Goal: Information Seeking & Learning: Learn about a topic

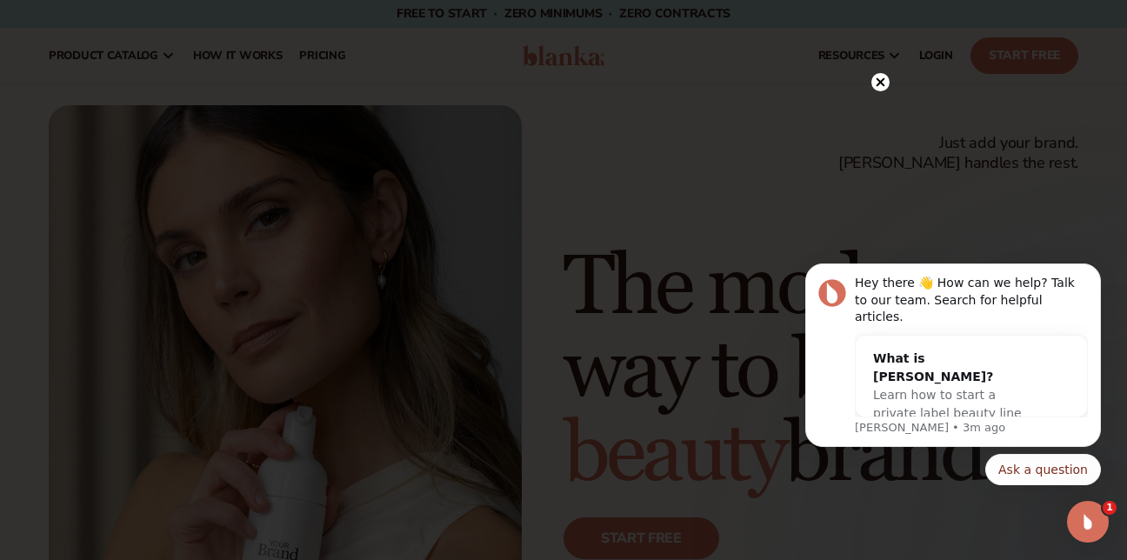
drag, startPoint x: 294, startPoint y: 250, endPoint x: 877, endPoint y: 82, distance: 607.4
click at [877, 82] on circle at bounding box center [880, 82] width 18 height 18
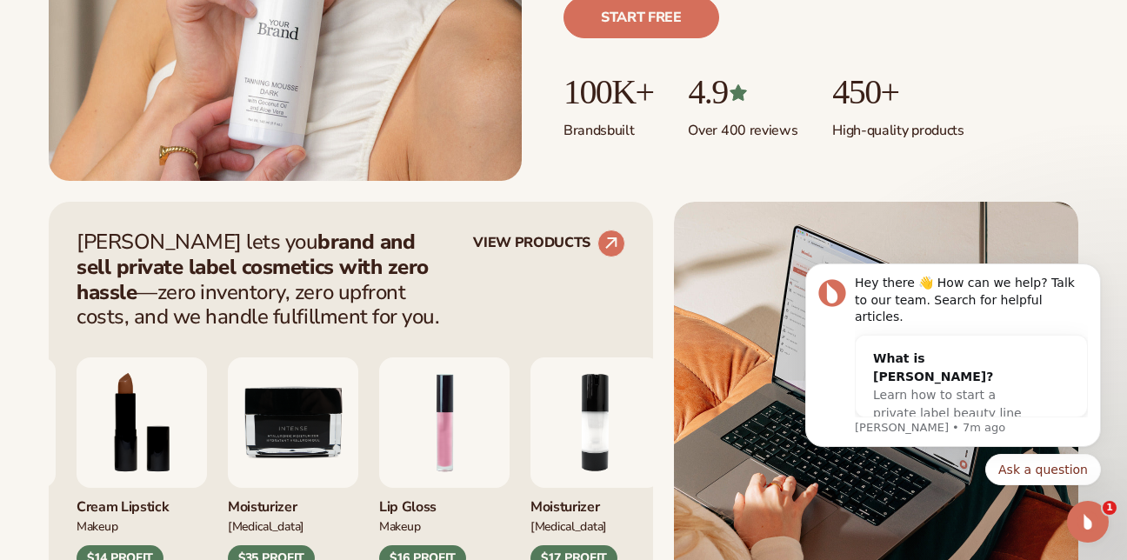
scroll to position [522, 0]
click at [600, 239] on circle at bounding box center [611, 242] width 38 height 38
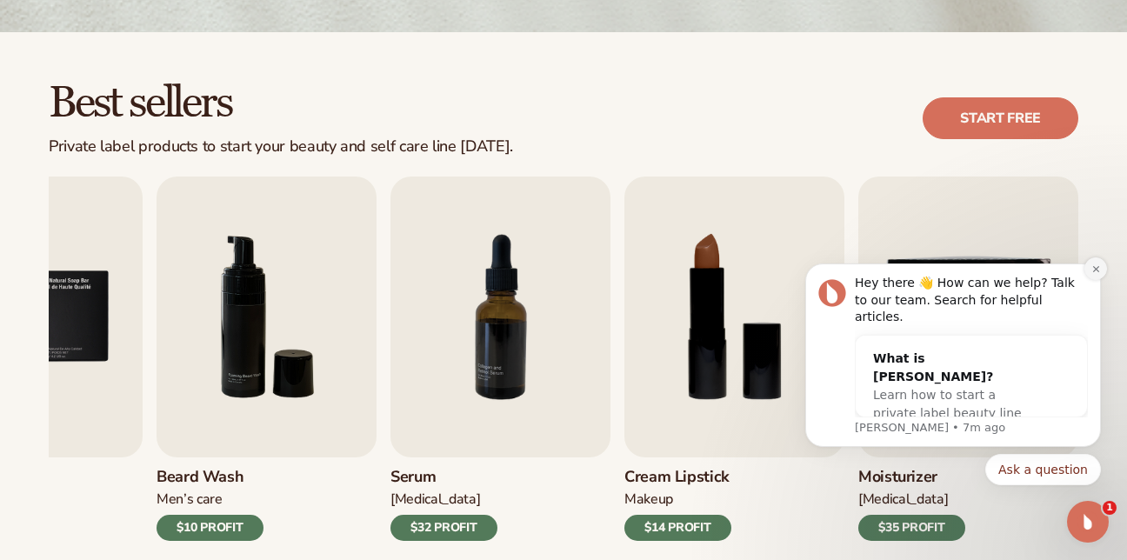
click at [1097, 274] on icon "Dismiss notification" at bounding box center [1096, 269] width 10 height 10
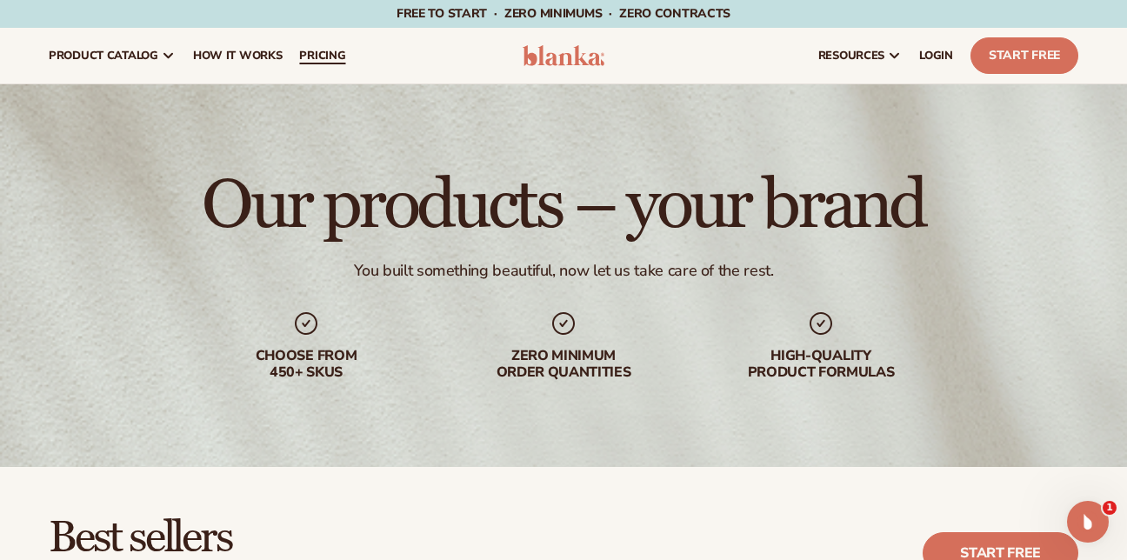
click at [308, 50] on span "pricing" at bounding box center [322, 56] width 46 height 14
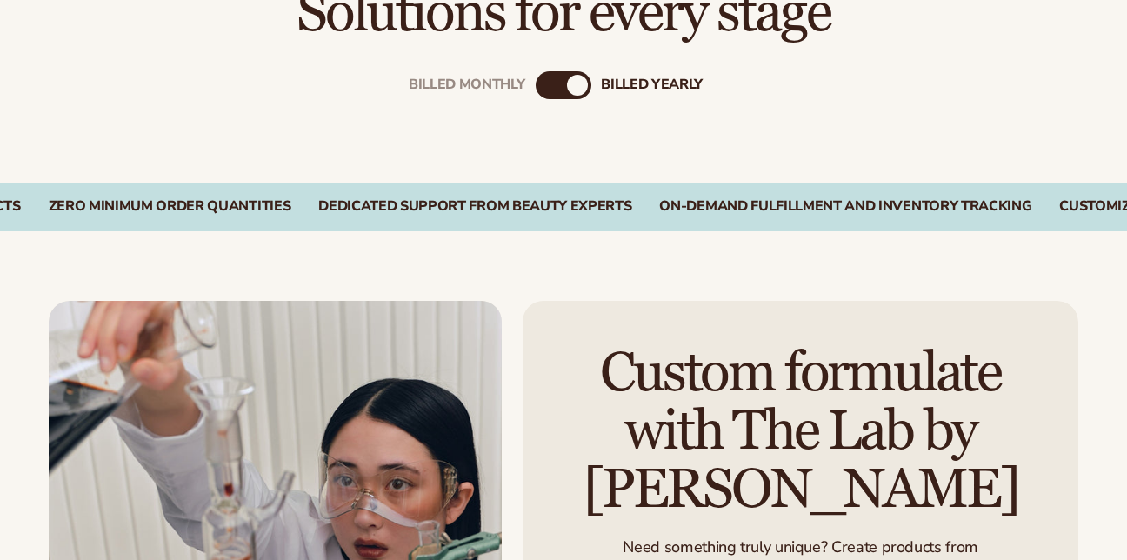
scroll to position [609, 0]
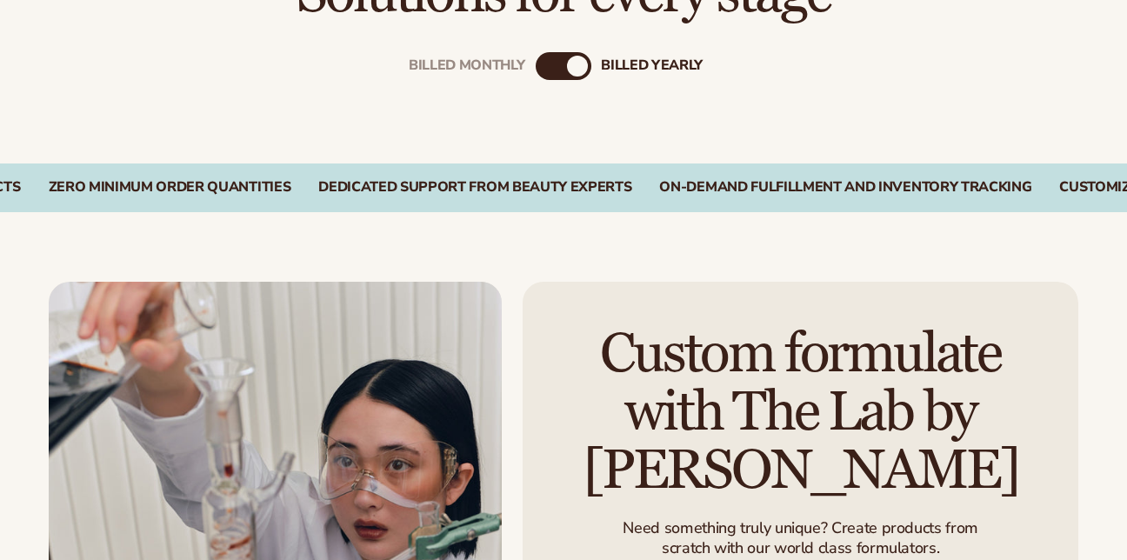
click at [561, 72] on div "Billed Monthly billed Yearly" at bounding box center [564, 66] width 56 height 28
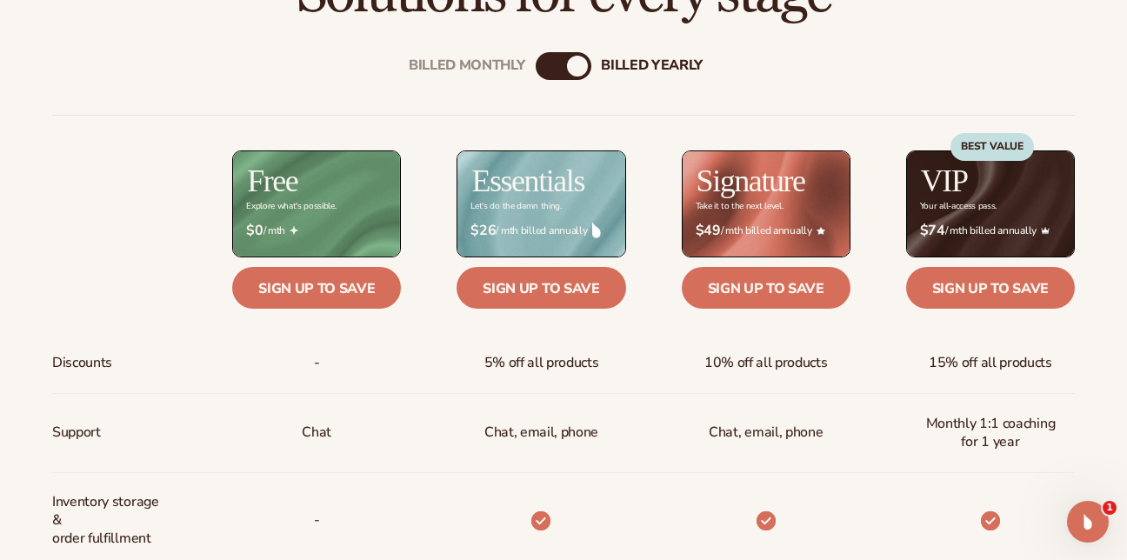
scroll to position [0, 0]
click at [574, 71] on div "billed Yearly" at bounding box center [577, 66] width 21 height 21
drag, startPoint x: 574, startPoint y: 67, endPoint x: 517, endPoint y: 73, distance: 56.9
click at [536, 73] on div "Billed Monthly billed Yearly" at bounding box center [564, 66] width 56 height 28
click at [524, 70] on div "Billed Monthly" at bounding box center [467, 65] width 117 height 17
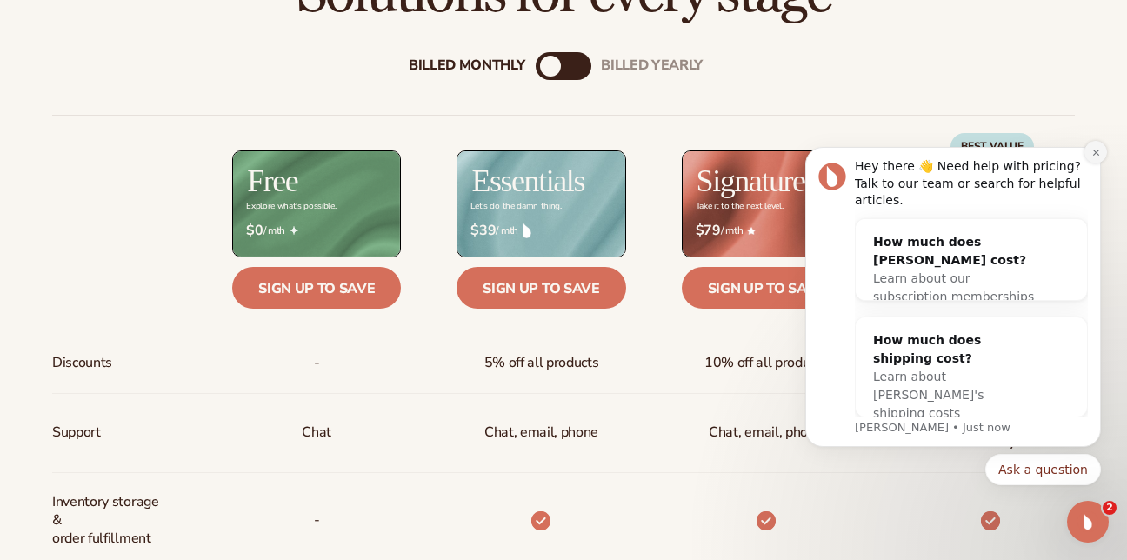
click at [1094, 155] on icon "Dismiss notification" at bounding box center [1095, 152] width 6 height 6
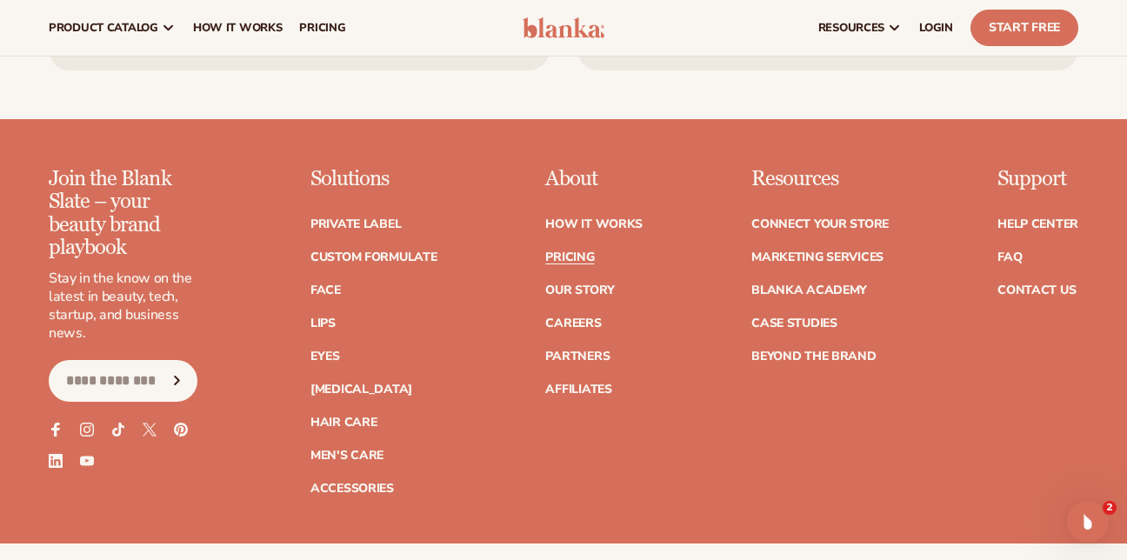
scroll to position [3525, 0]
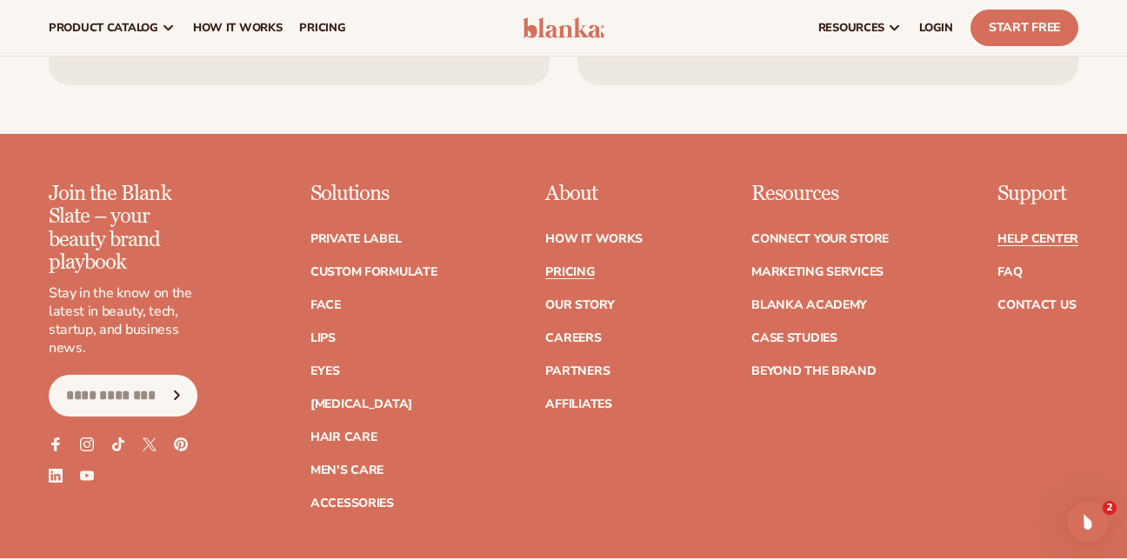
click at [1037, 233] on link "Help Center" at bounding box center [1037, 239] width 81 height 12
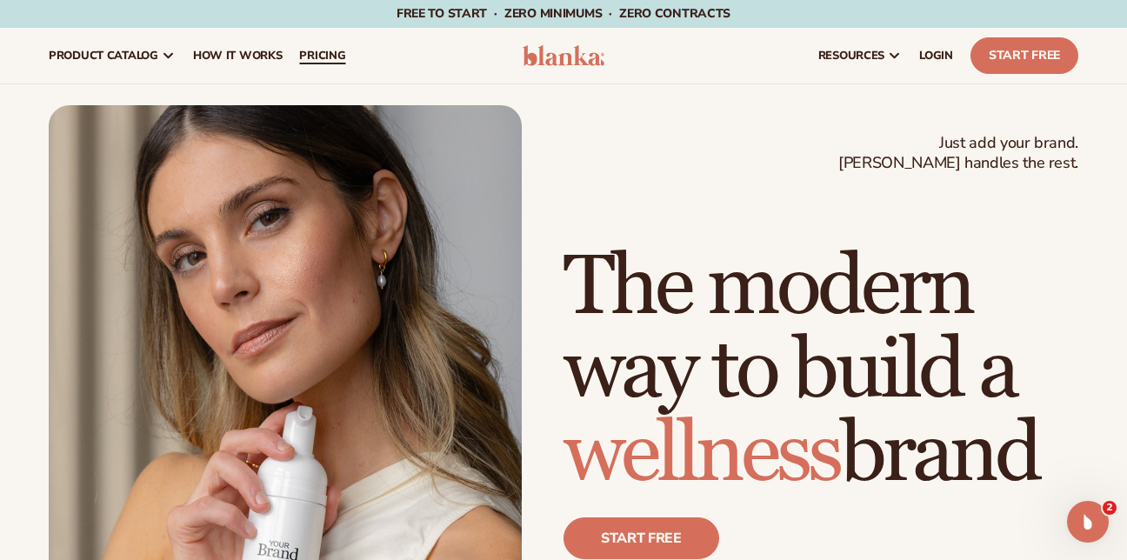
click at [324, 53] on span "pricing" at bounding box center [322, 56] width 46 height 14
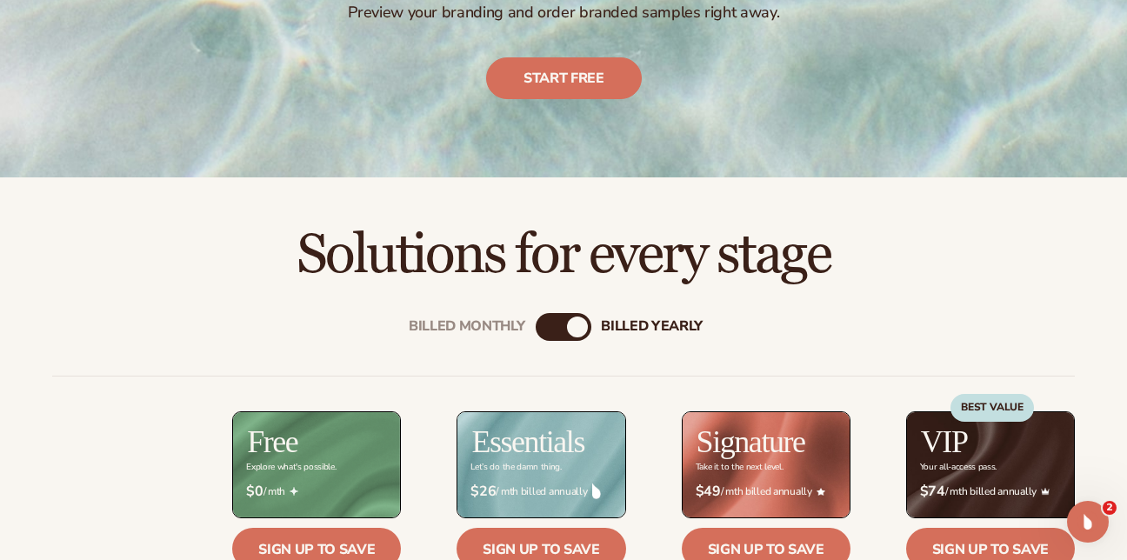
scroll to position [435, 0]
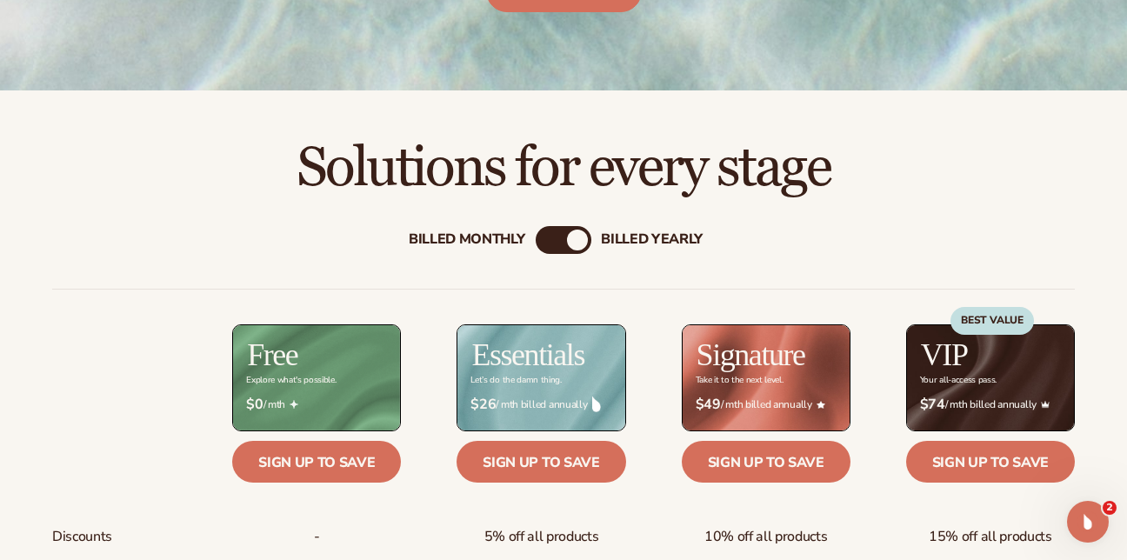
click at [513, 237] on div "Billed Monthly" at bounding box center [467, 239] width 117 height 17
click at [640, 237] on div "billed Yearly" at bounding box center [652, 239] width 102 height 17
click at [501, 240] on div "Billed Monthly" at bounding box center [467, 239] width 117 height 17
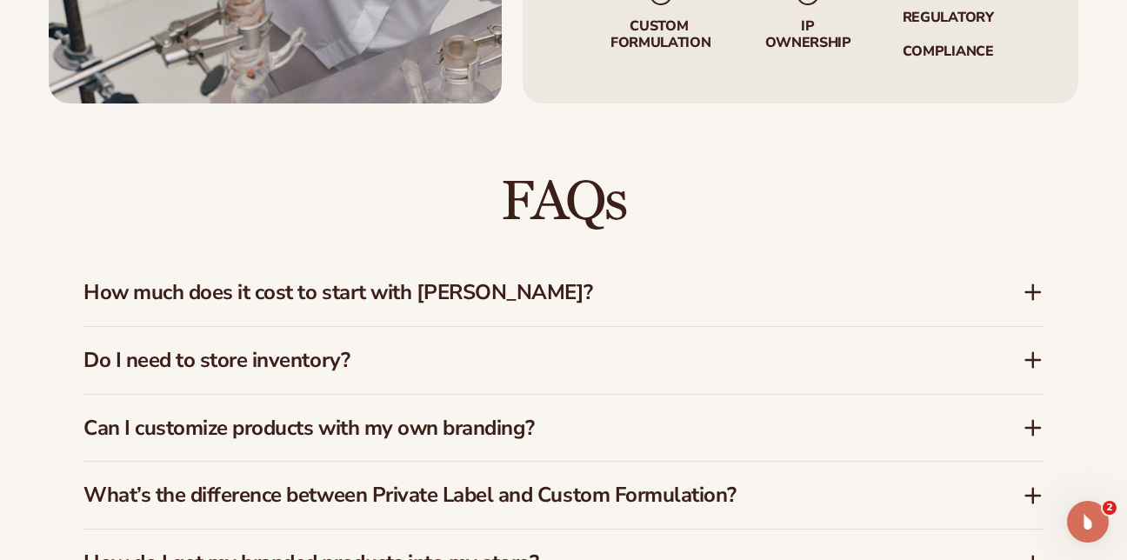
scroll to position [2435, 0]
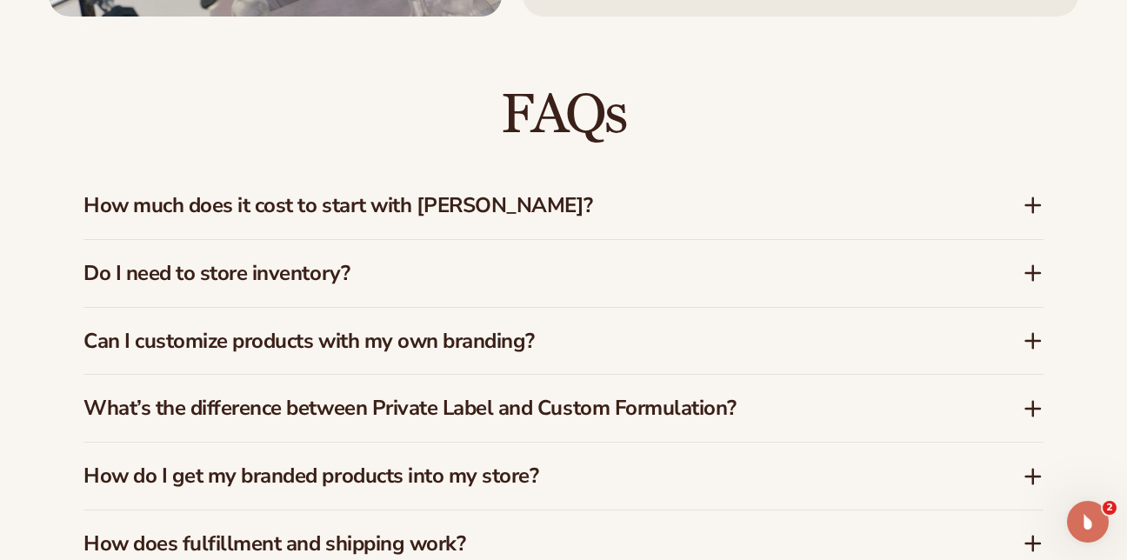
click at [466, 193] on h3 "How much does it cost to start with Blanka?" at bounding box center [526, 205] width 887 height 25
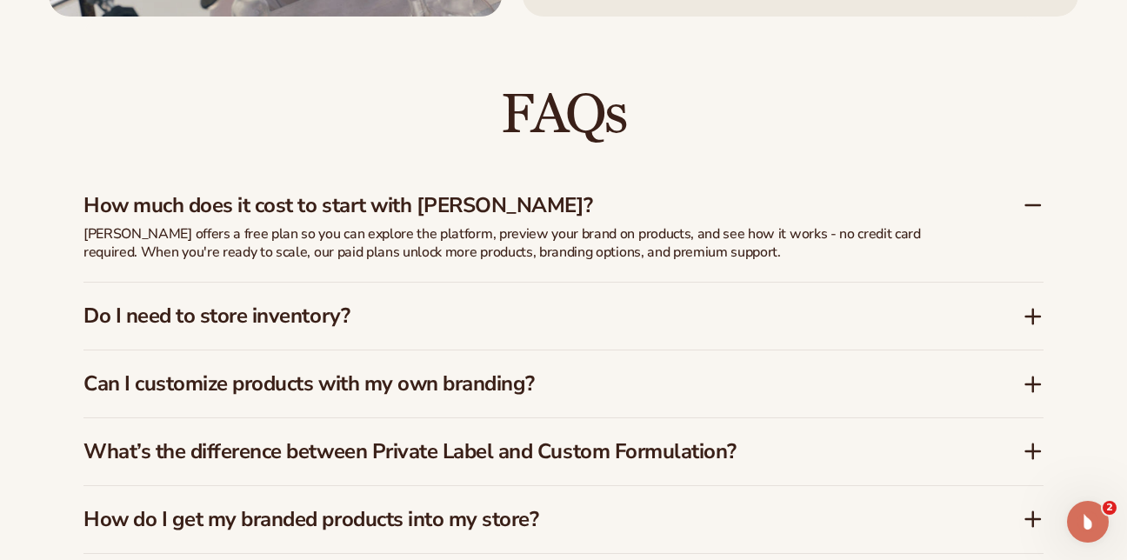
click at [409, 195] on h3 "How much does it cost to start with Blanka?" at bounding box center [526, 205] width 887 height 25
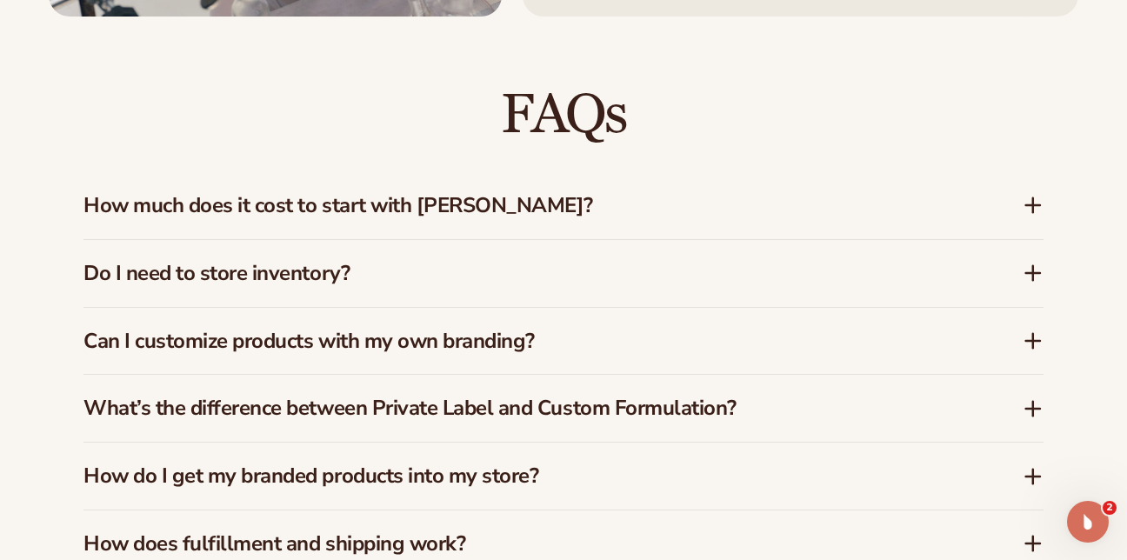
click at [243, 261] on h3 "Do I need to store inventory?" at bounding box center [526, 273] width 887 height 25
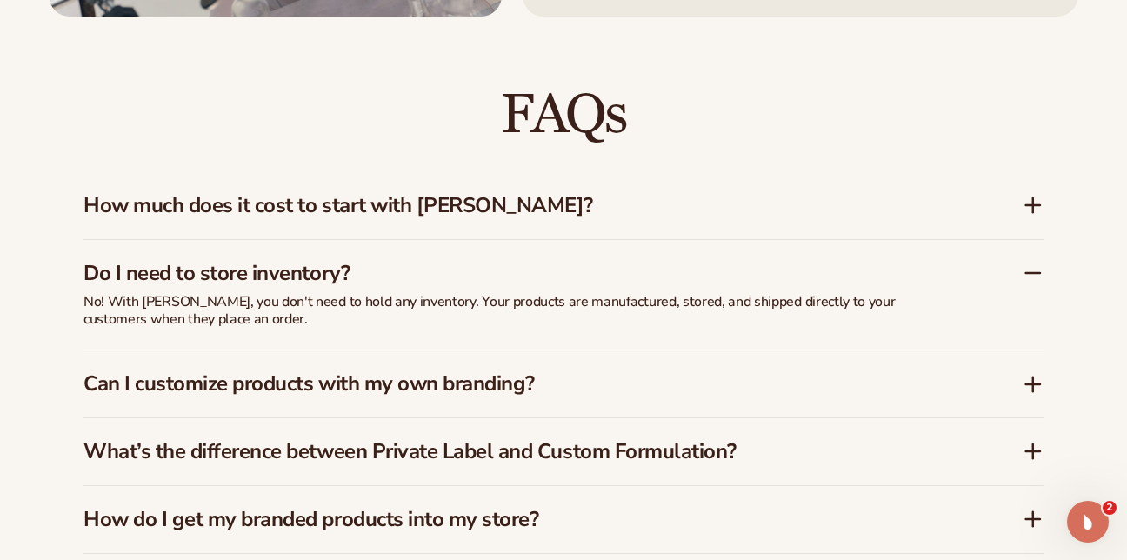
click at [322, 261] on h3 "Do I need to store inventory?" at bounding box center [526, 273] width 887 height 25
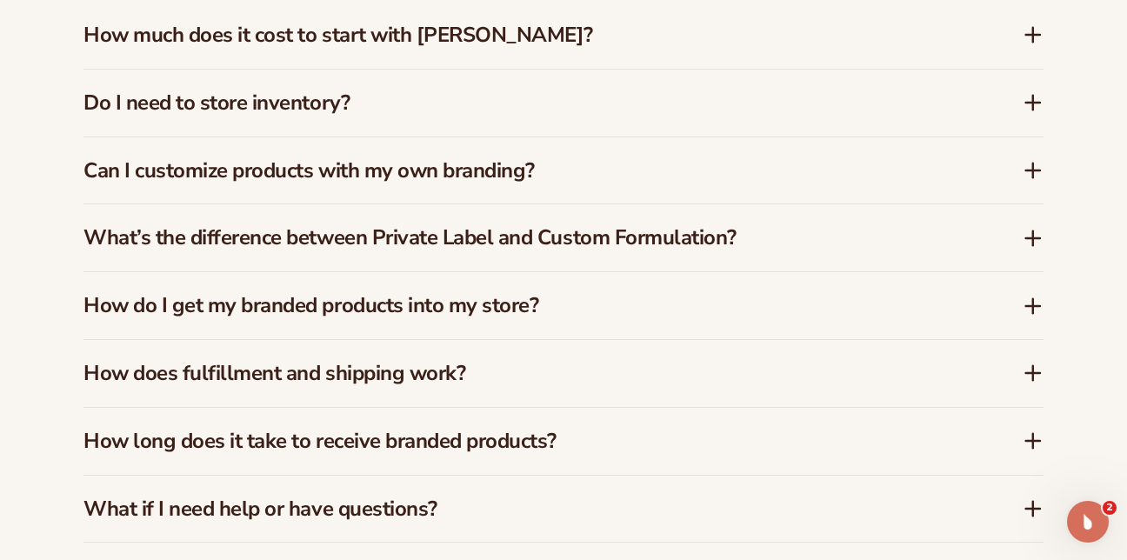
scroll to position [2609, 0]
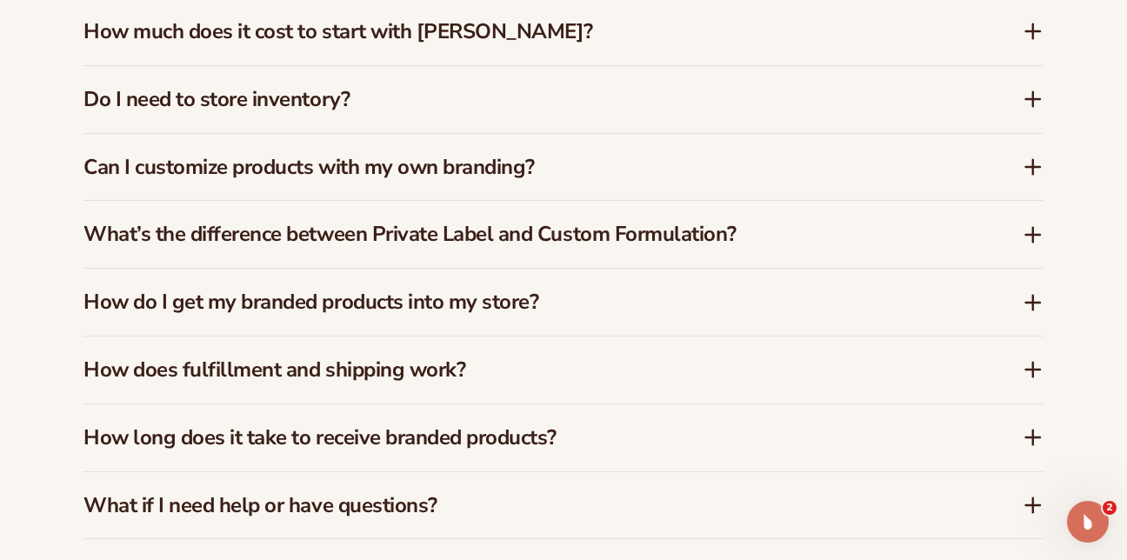
click at [406, 155] on h3 "Can I customize products with my own branding?" at bounding box center [526, 167] width 887 height 25
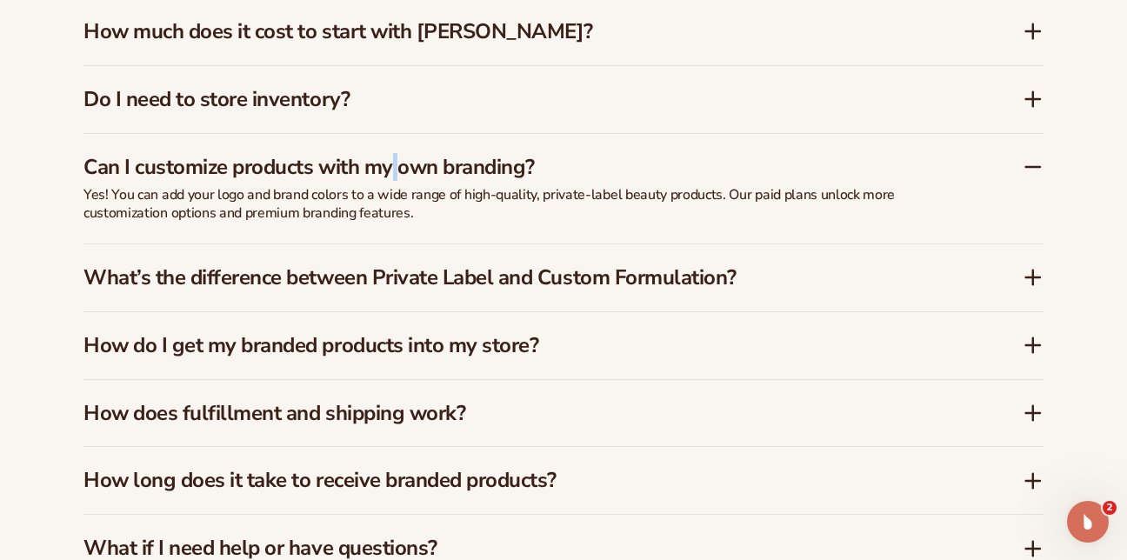
click at [398, 157] on h3 "Can I customize products with my own branding?" at bounding box center [526, 167] width 887 height 25
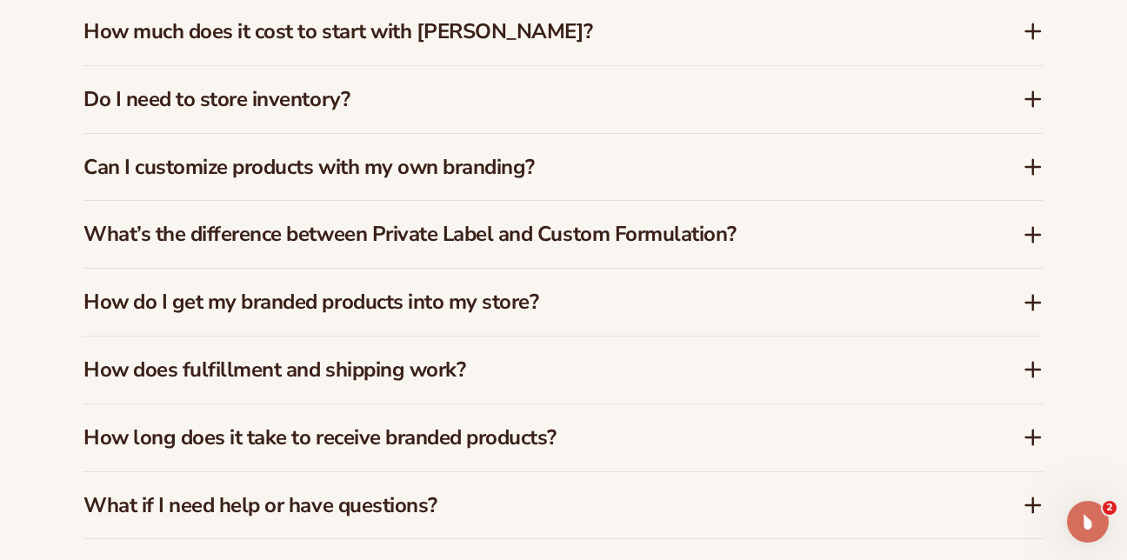
click at [391, 222] on h3 "What’s the difference between Private Label and Custom Formulation?" at bounding box center [526, 234] width 887 height 25
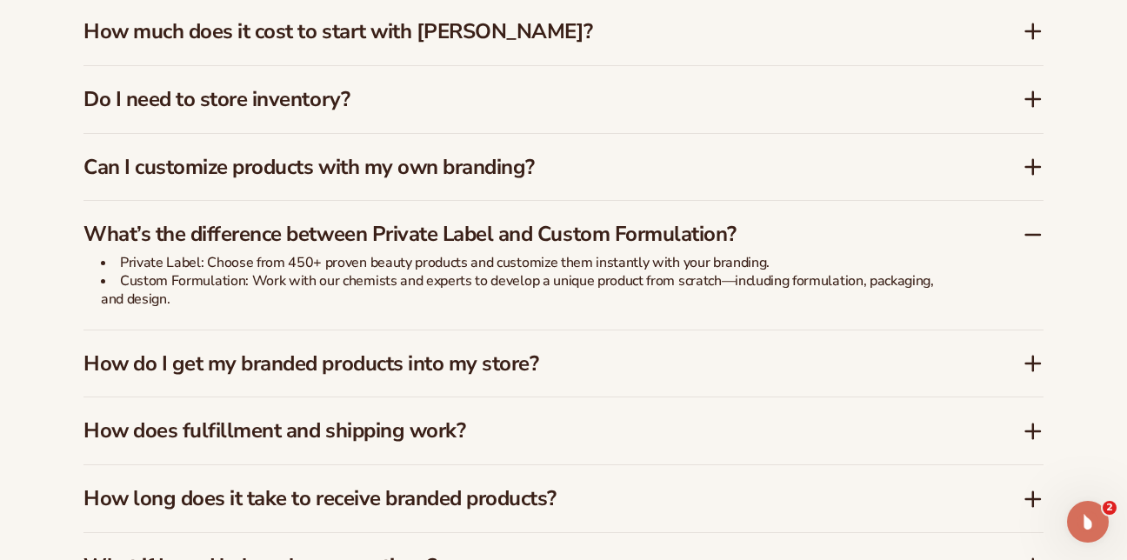
click at [350, 222] on h3 "What’s the difference between Private Label and Custom Formulation?" at bounding box center [526, 234] width 887 height 25
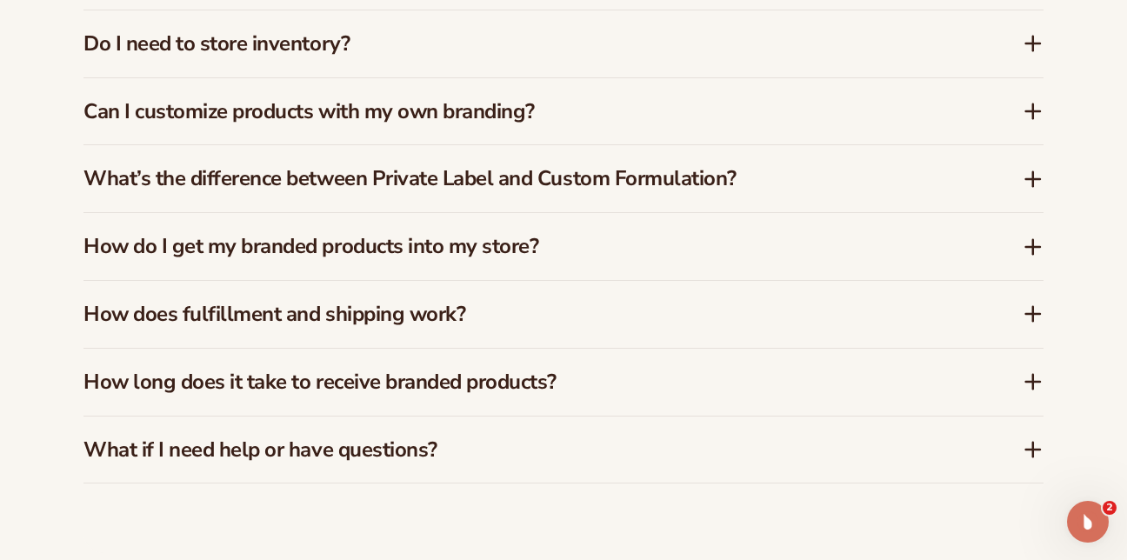
scroll to position [2696, 0]
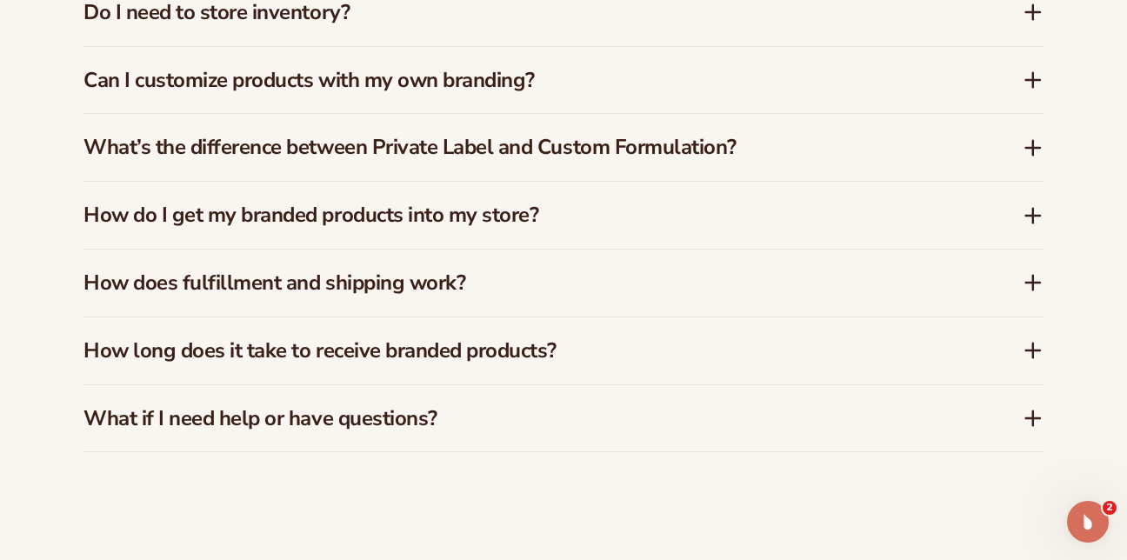
click at [337, 203] on h3 "How do I get my branded products into my store?" at bounding box center [526, 215] width 887 height 25
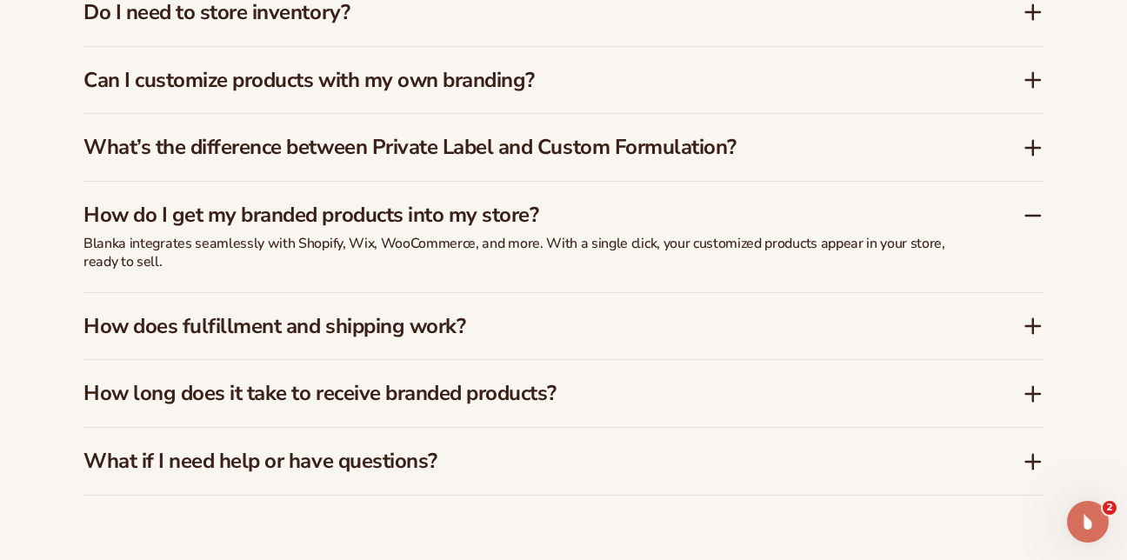
click at [336, 203] on h3 "How do I get my branded products into my store?" at bounding box center [526, 215] width 887 height 25
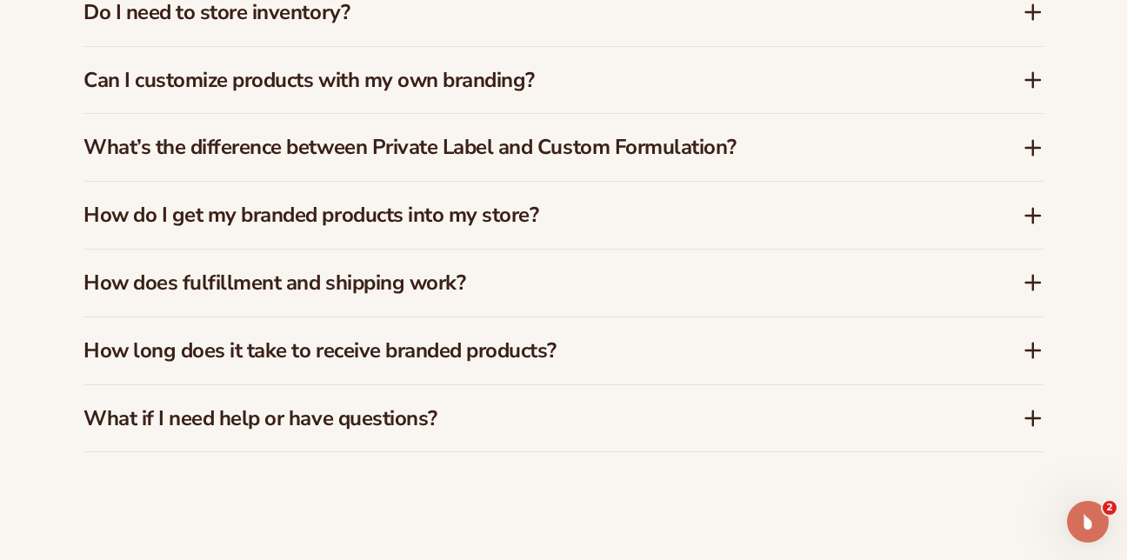
click at [307, 270] on h3 "How does fulfillment and shipping work?" at bounding box center [526, 282] width 887 height 25
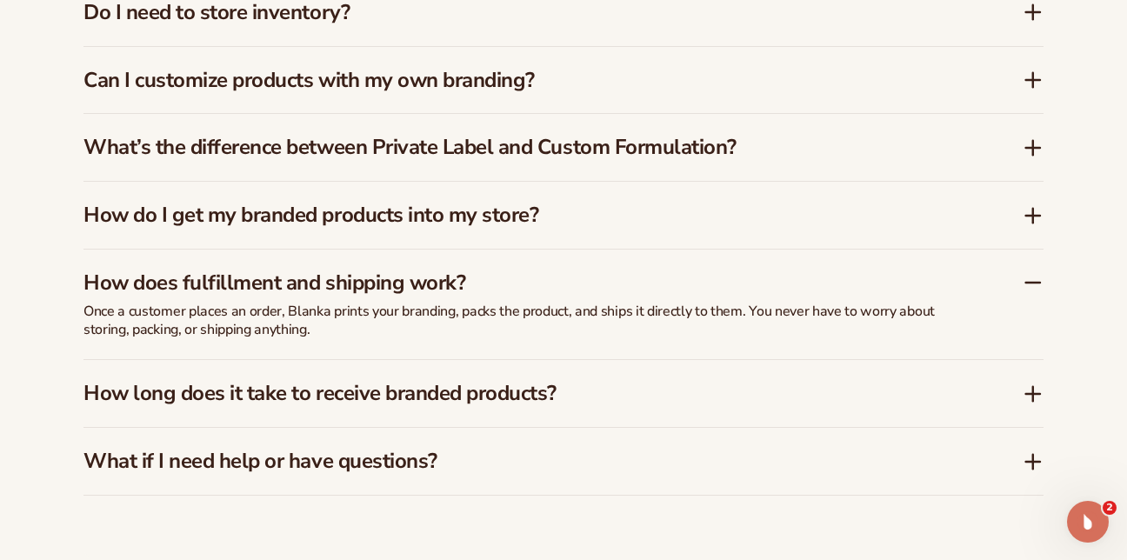
click at [252, 272] on h3 "How does fulfillment and shipping work?" at bounding box center [526, 282] width 887 height 25
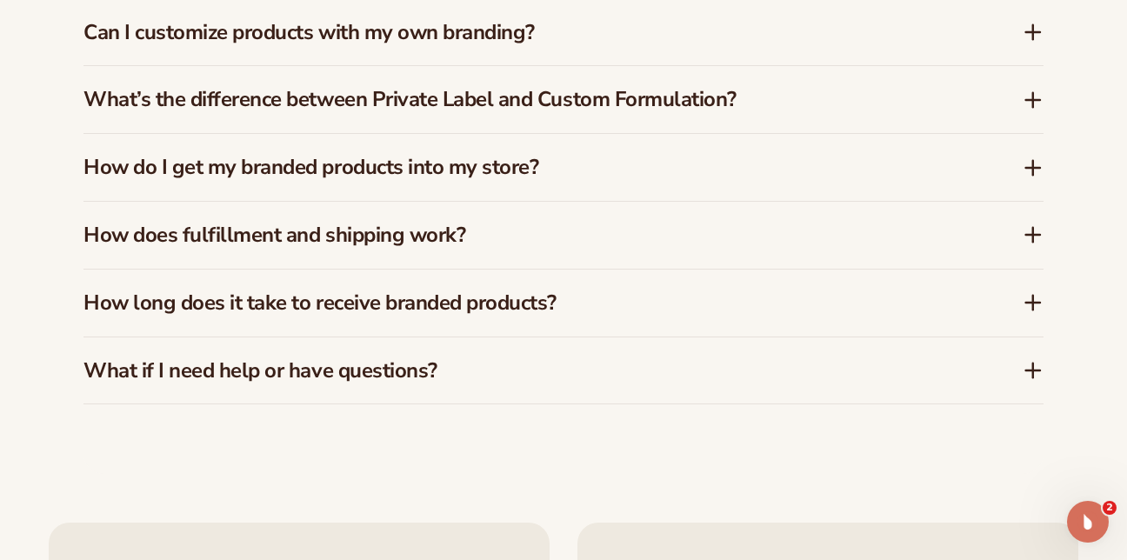
scroll to position [2783, 0]
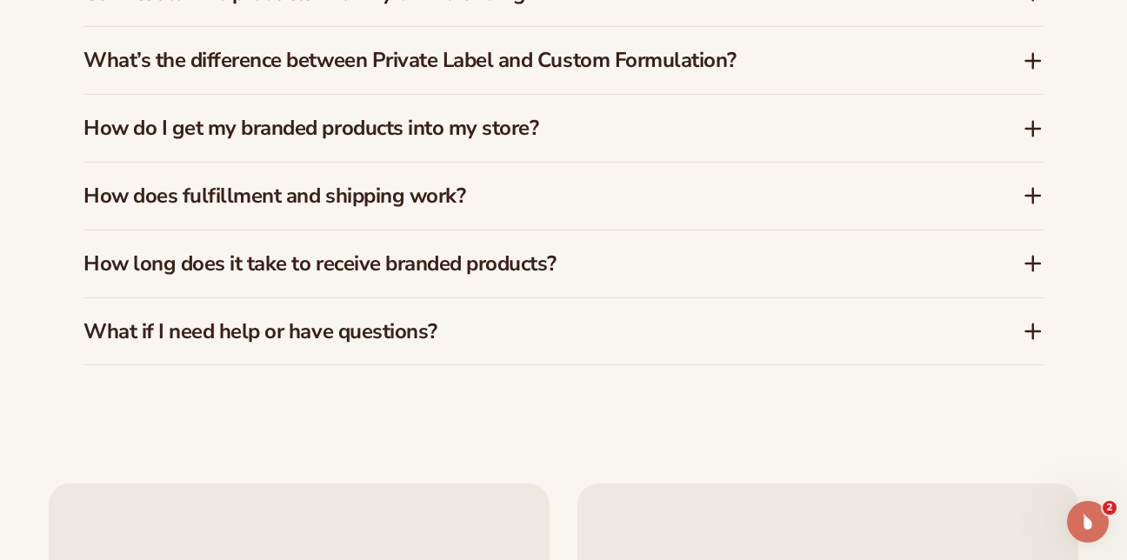
click at [390, 251] on h3 "How long does it take to receive branded products?" at bounding box center [526, 263] width 887 height 25
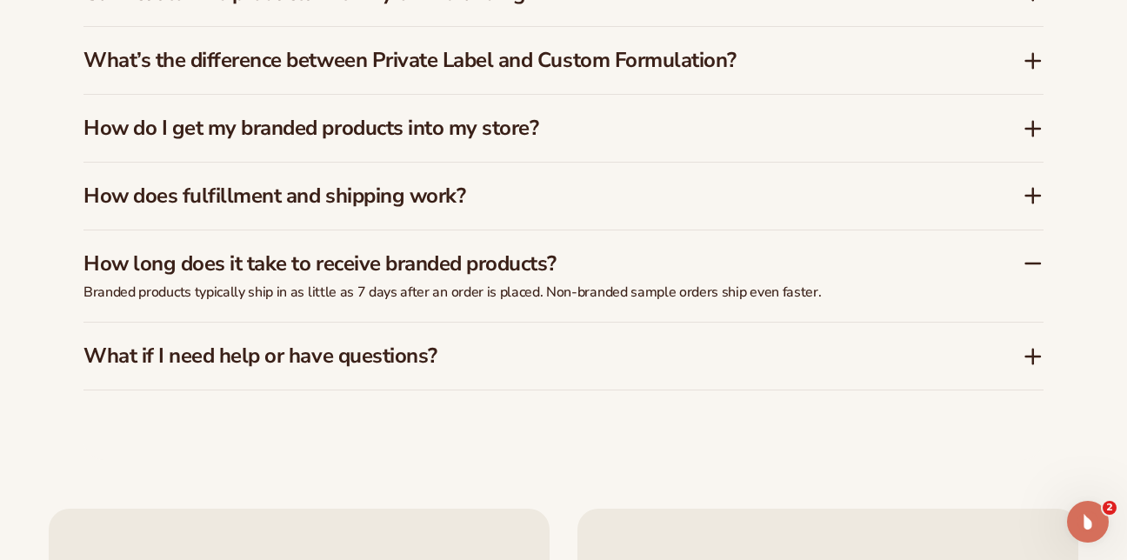
click at [390, 251] on h3 "How long does it take to receive branded products?" at bounding box center [526, 263] width 887 height 25
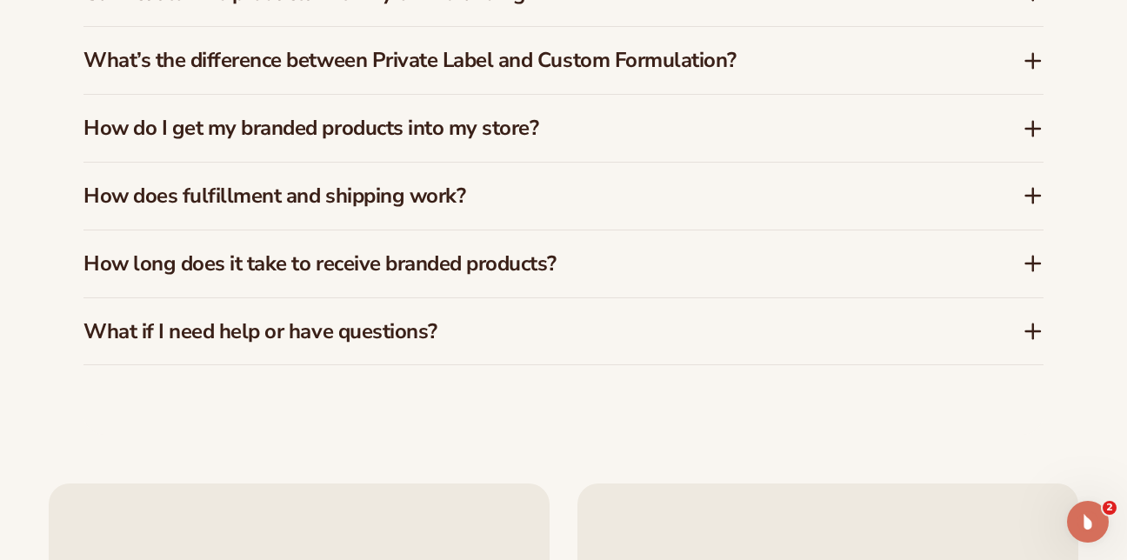
click at [272, 319] on h3 "What if I need help or have questions?" at bounding box center [526, 331] width 887 height 25
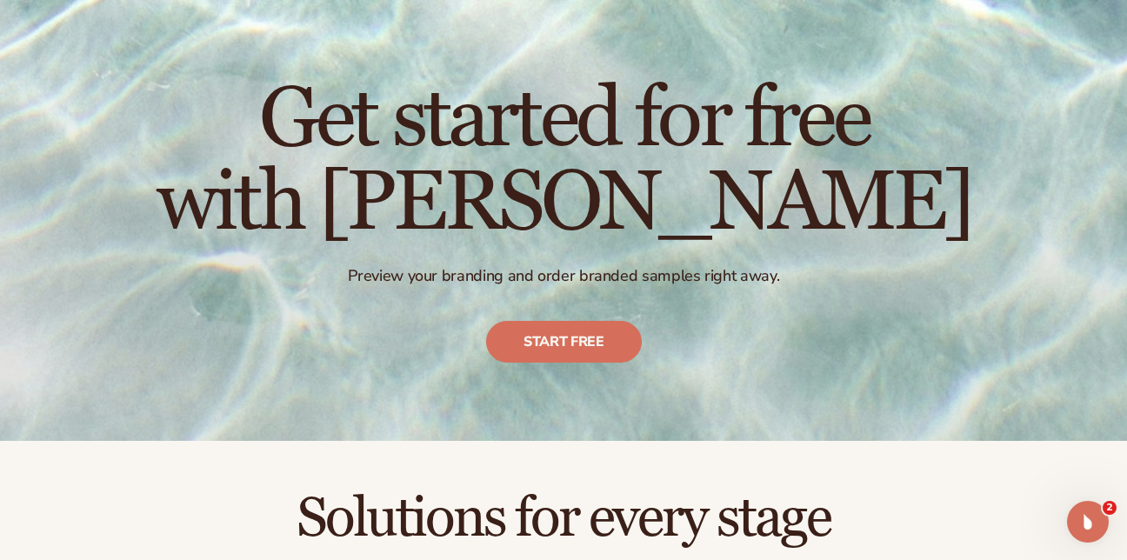
scroll to position [0, 0]
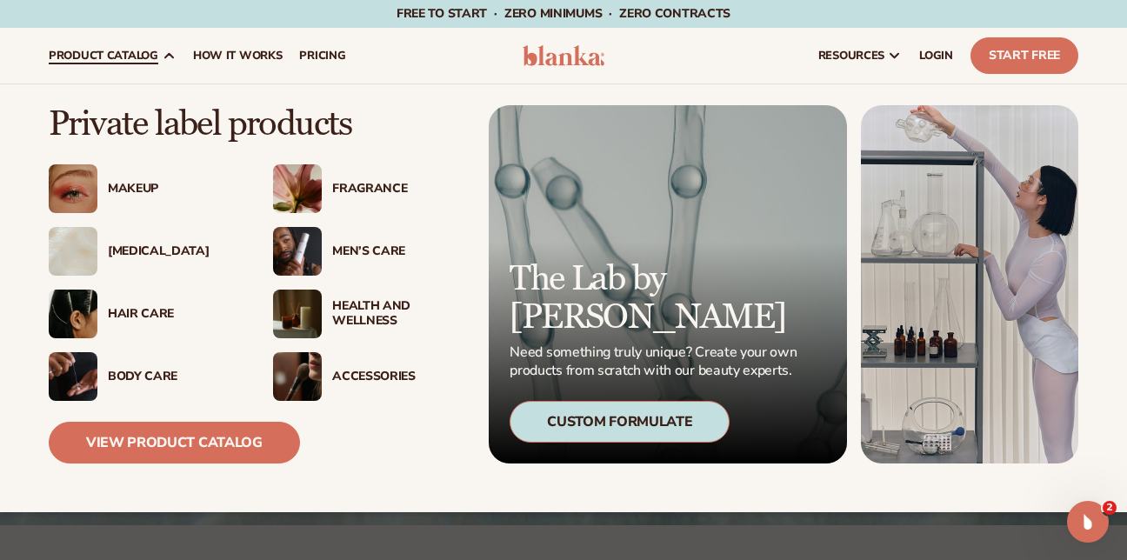
click at [360, 313] on div "Health And Wellness" at bounding box center [397, 314] width 130 height 30
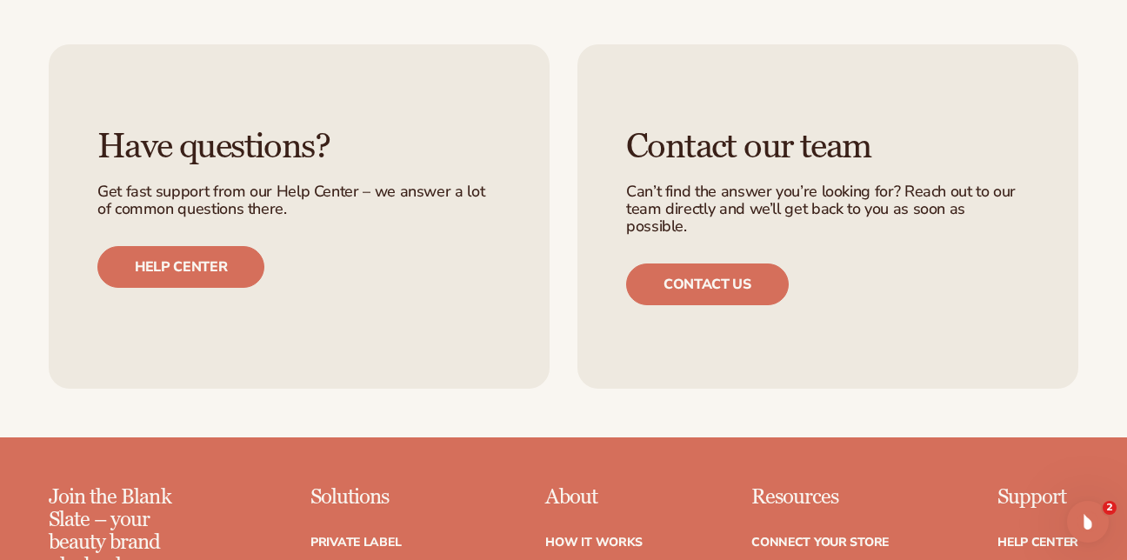
scroll to position [2696, 0]
